Goal: Task Accomplishment & Management: Use online tool/utility

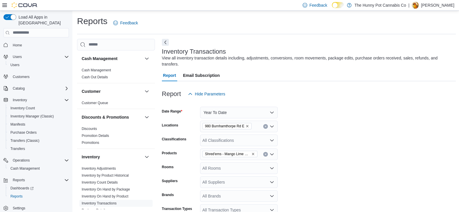
scroll to position [0, 247]
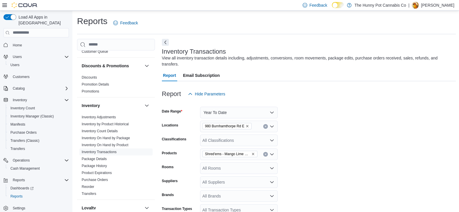
click at [264, 153] on icon "Clear input" at bounding box center [265, 154] width 2 height 2
click at [244, 111] on button "Year To Date" at bounding box center [239, 113] width 78 height 12
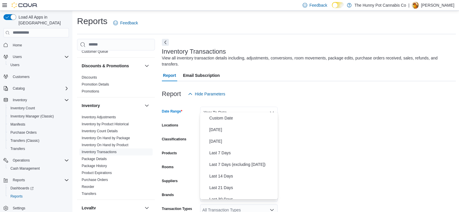
scroll to position [87, 0]
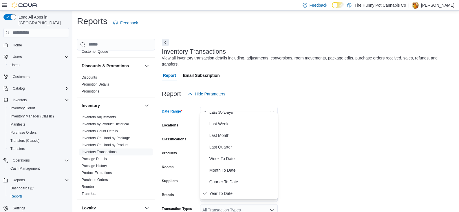
click at [298, 88] on div "Report Hide Parameters" at bounding box center [309, 94] width 294 height 12
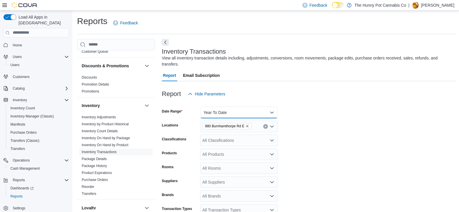
click at [244, 107] on button "Year To Date" at bounding box center [239, 113] width 78 height 12
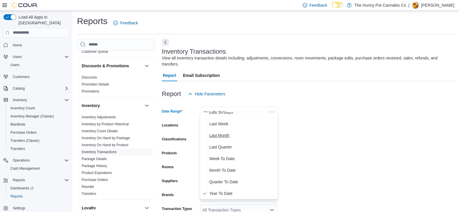
scroll to position [0, 0]
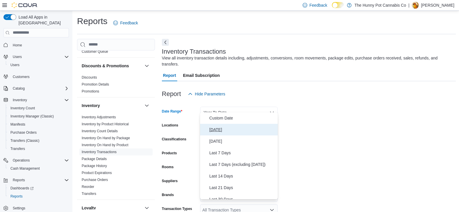
click at [227, 134] on button "[DATE]" at bounding box center [239, 130] width 78 height 12
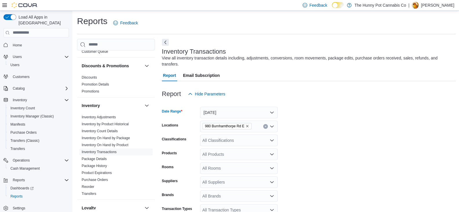
click at [236, 134] on div "All Classifications" at bounding box center [239, 140] width 78 height 12
type input "****"
click at [229, 145] on div "Lighters" at bounding box center [239, 144] width 71 height 6
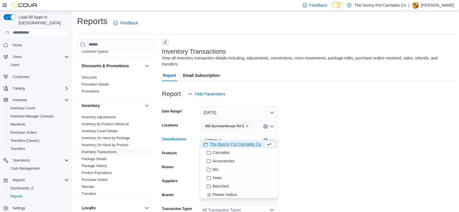
click at [384, 163] on form "Date Range [DATE] Locations [STREET_ADDRESS] E Classifications Lighters Combo b…" at bounding box center [309, 166] width 294 height 132
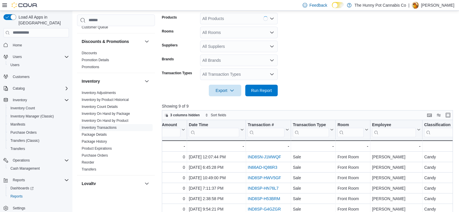
scroll to position [136, 0]
click at [270, 87] on span "Run Report" at bounding box center [261, 90] width 21 height 6
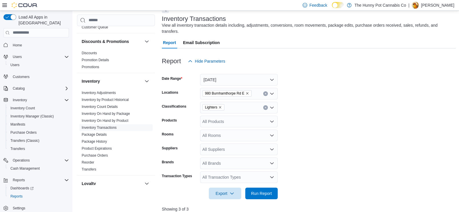
scroll to position [32, 0]
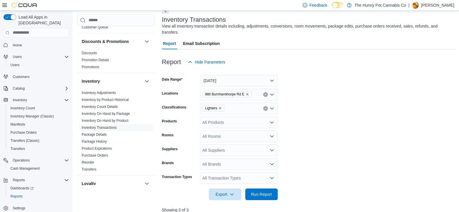
click at [263, 105] on div "Lighters" at bounding box center [239, 108] width 78 height 12
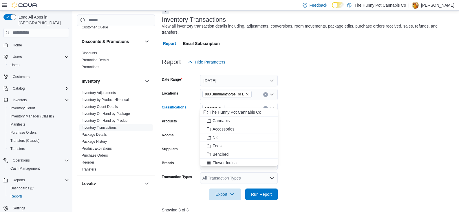
click at [265, 107] on icon "Clear input" at bounding box center [265, 108] width 2 height 2
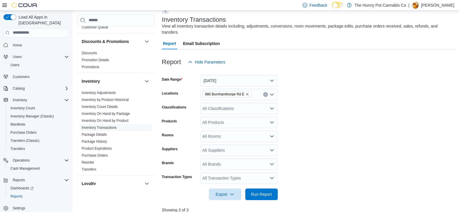
click at [300, 111] on form "Date Range [DATE] Locations [STREET_ADDRESS] E Classifications All Classificati…" at bounding box center [309, 134] width 294 height 132
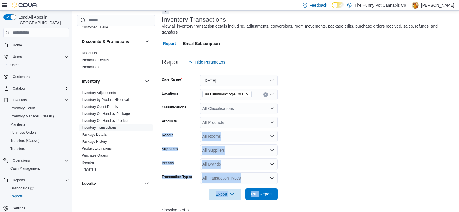
drag, startPoint x: 300, startPoint y: 111, endPoint x: 256, endPoint y: 187, distance: 88.0
click at [256, 187] on form "Date Range [DATE] Locations [STREET_ADDRESS] E Classifications All Classificati…" at bounding box center [309, 134] width 294 height 132
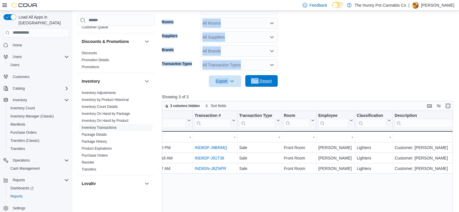
scroll to position [145, 0]
click at [325, 47] on form "Date Range [DATE] Locations [STREET_ADDRESS] E Classifications All Classificati…" at bounding box center [309, 21] width 294 height 132
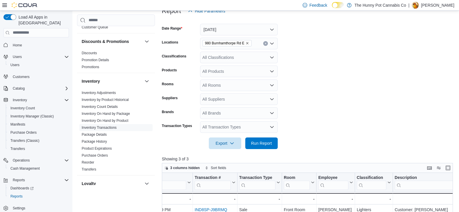
scroll to position [81, 0]
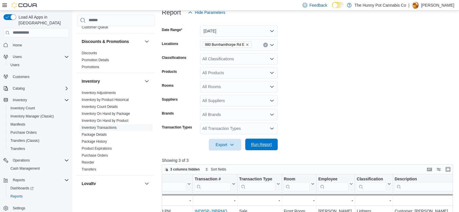
click at [261, 141] on span "Run Report" at bounding box center [261, 144] width 21 height 6
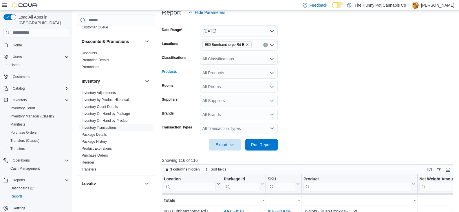
click at [226, 70] on div "All Products" at bounding box center [239, 73] width 78 height 12
type input "*"
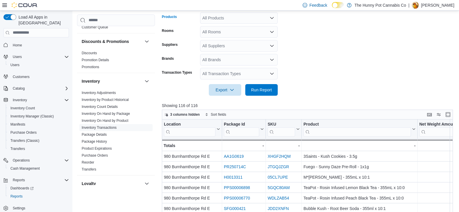
scroll to position [137, 0]
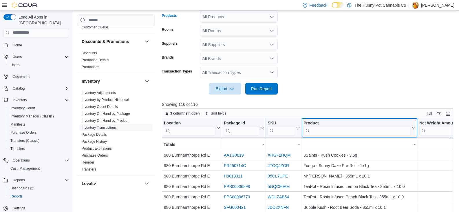
click at [326, 128] on input "search" at bounding box center [356, 130] width 107 height 9
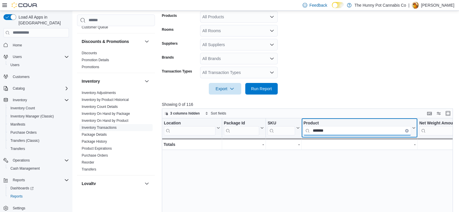
type input "*******"
click at [357, 94] on div at bounding box center [309, 97] width 294 height 7
click at [87, 54] on link "Discounts" at bounding box center [89, 53] width 15 height 4
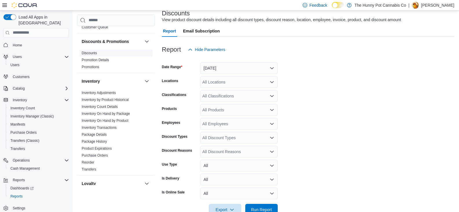
scroll to position [13, 0]
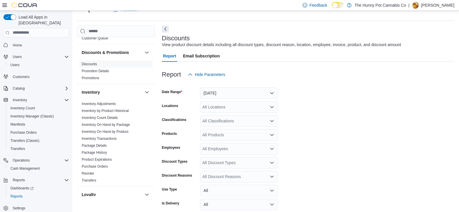
click at [163, 45] on div "View product discount details including all discount types, discount reason, lo…" at bounding box center [281, 45] width 239 height 6
click at [217, 92] on button "[DATE]" at bounding box center [239, 93] width 78 height 12
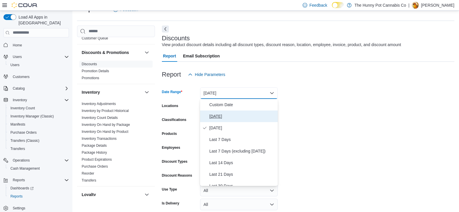
click at [220, 118] on span "[DATE]" at bounding box center [242, 116] width 66 height 7
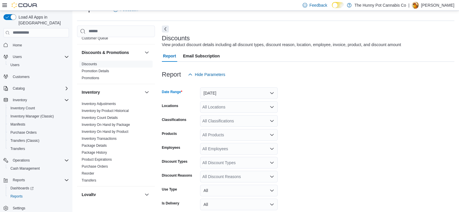
click at [214, 106] on div "All Locations" at bounding box center [239, 107] width 78 height 12
type input "***"
click at [246, 122] on div "All Classifications" at bounding box center [239, 121] width 78 height 12
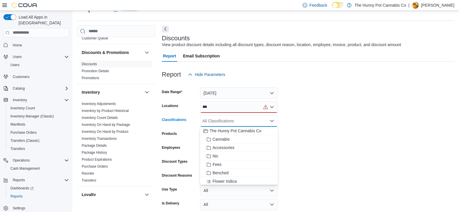
click at [230, 111] on div "***" at bounding box center [239, 107] width 78 height 12
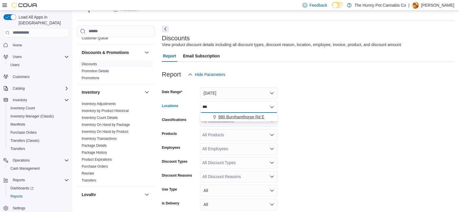
click at [238, 120] on button "980 Burnhamthorpe Rd E" at bounding box center [239, 117] width 78 height 8
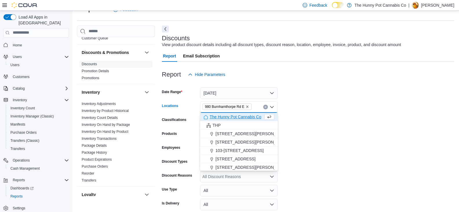
click at [325, 100] on form "Date Range [DATE] Locations [STREET_ADDRESS] Selected. [STREET_ADDRESS] Press B…" at bounding box center [308, 160] width 292 height 160
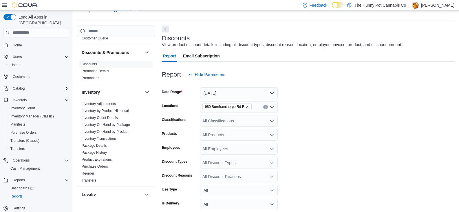
click at [212, 124] on div "All Classifications" at bounding box center [239, 121] width 78 height 12
type input "*"
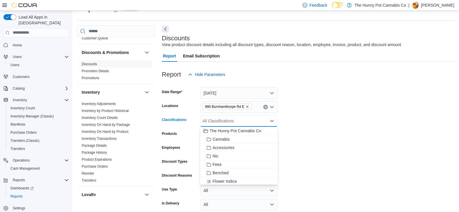
click at [328, 127] on form "Date Range [DATE] Locations [STREET_ADDRESS] E Classifications All Classificati…" at bounding box center [308, 160] width 292 height 160
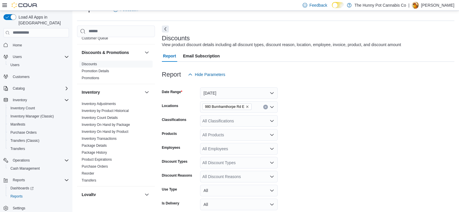
scroll to position [53, 0]
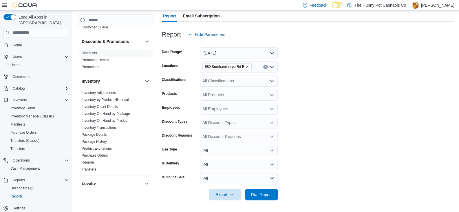
click at [243, 135] on div "All Discount Reasons" at bounding box center [239, 137] width 78 height 12
type input "*******"
click at [230, 146] on span "Bundles" at bounding box center [239, 146] width 71 height 6
click at [346, 151] on form "Date Range [DATE] Locations [STREET_ADDRESS] E Classifications All Classificati…" at bounding box center [308, 120] width 292 height 160
click at [265, 195] on span "Run Report" at bounding box center [261, 194] width 21 height 6
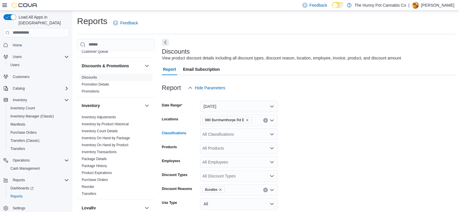
click at [266, 129] on div "All Classifications" at bounding box center [239, 134] width 78 height 12
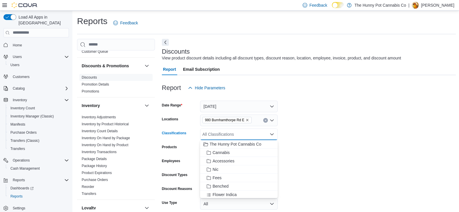
click at [377, 129] on form "Date Range [DATE] Locations [STREET_ADDRESS] E Classifications All Classificati…" at bounding box center [309, 174] width 294 height 160
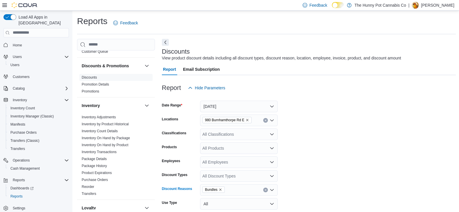
click at [265, 192] on button "Clear input" at bounding box center [265, 189] width 5 height 5
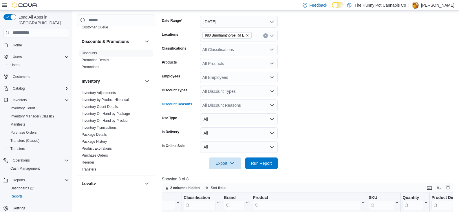
scroll to position [85, 0]
click at [336, 145] on form "Date Range [DATE] Locations [STREET_ADDRESS] E Classifications All Classificati…" at bounding box center [309, 89] width 294 height 160
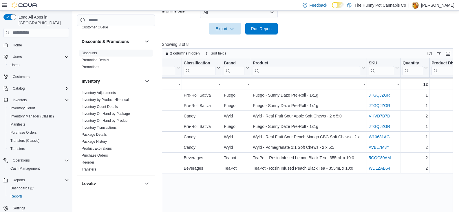
scroll to position [0, 0]
